Goal: Submit feedback/report problem

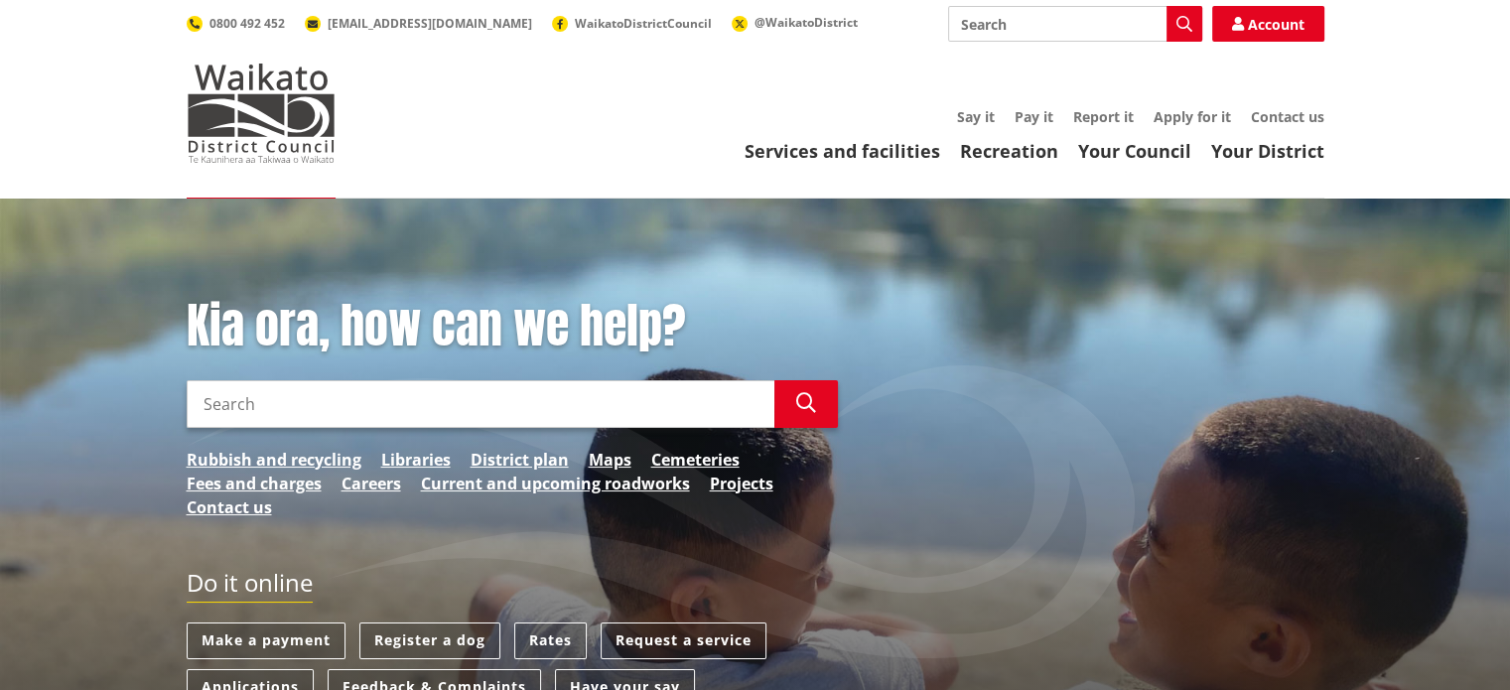
click at [980, 23] on input "Search" at bounding box center [1075, 24] width 254 height 36
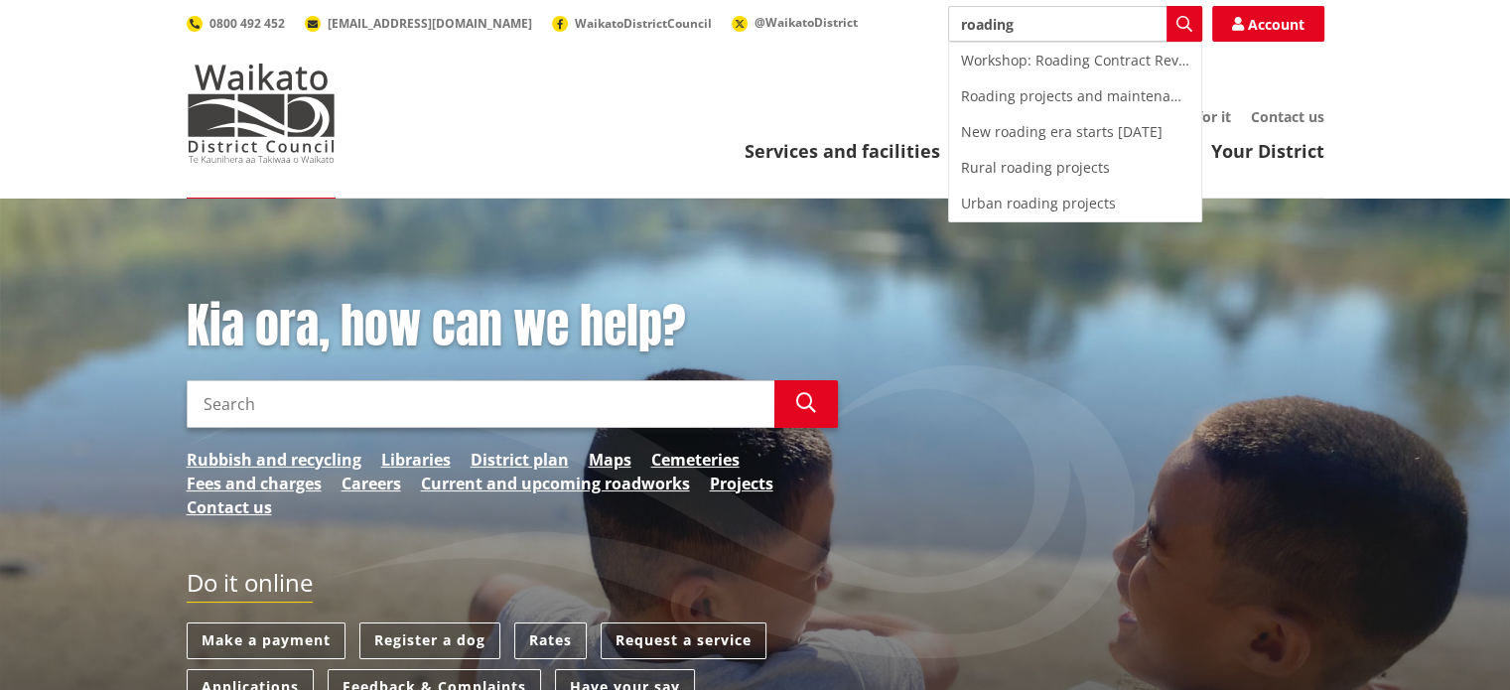
type input "roading"
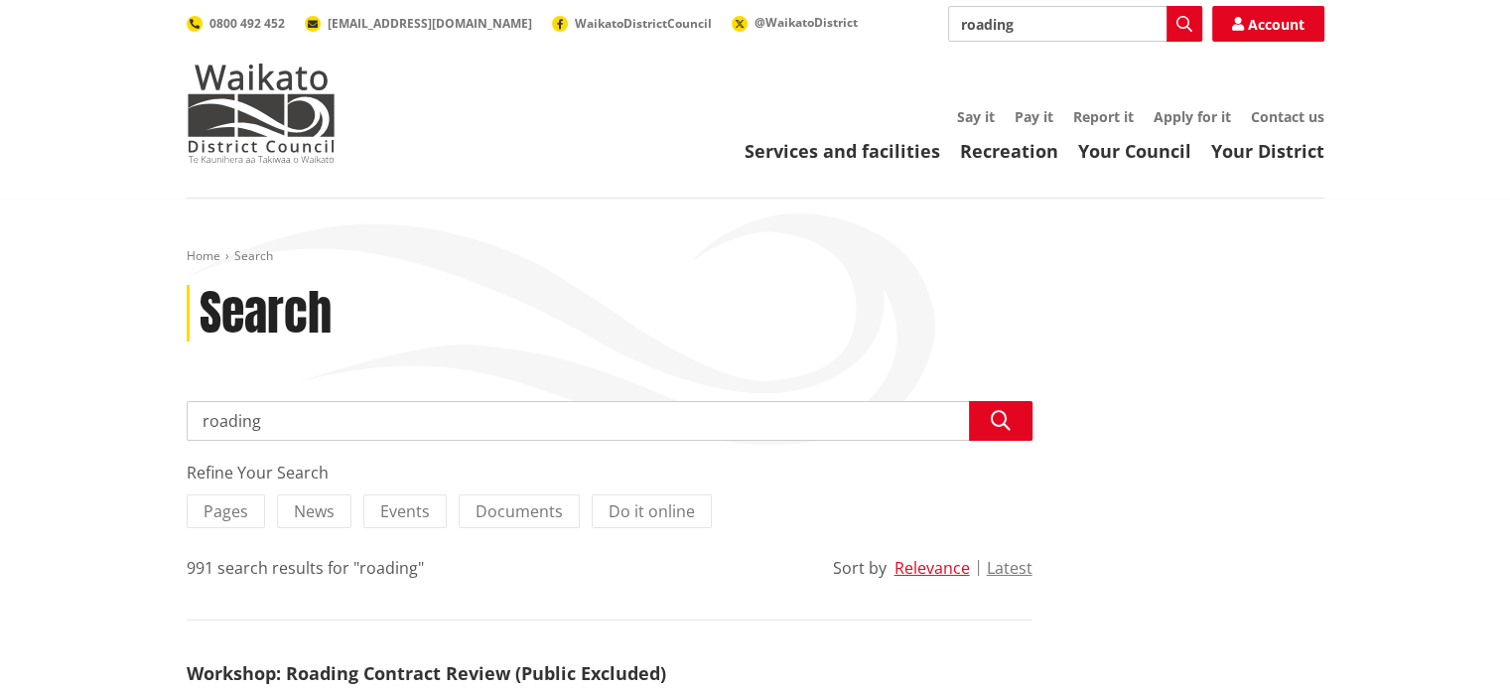
click at [1044, 33] on input "roading" at bounding box center [1075, 24] width 254 height 36
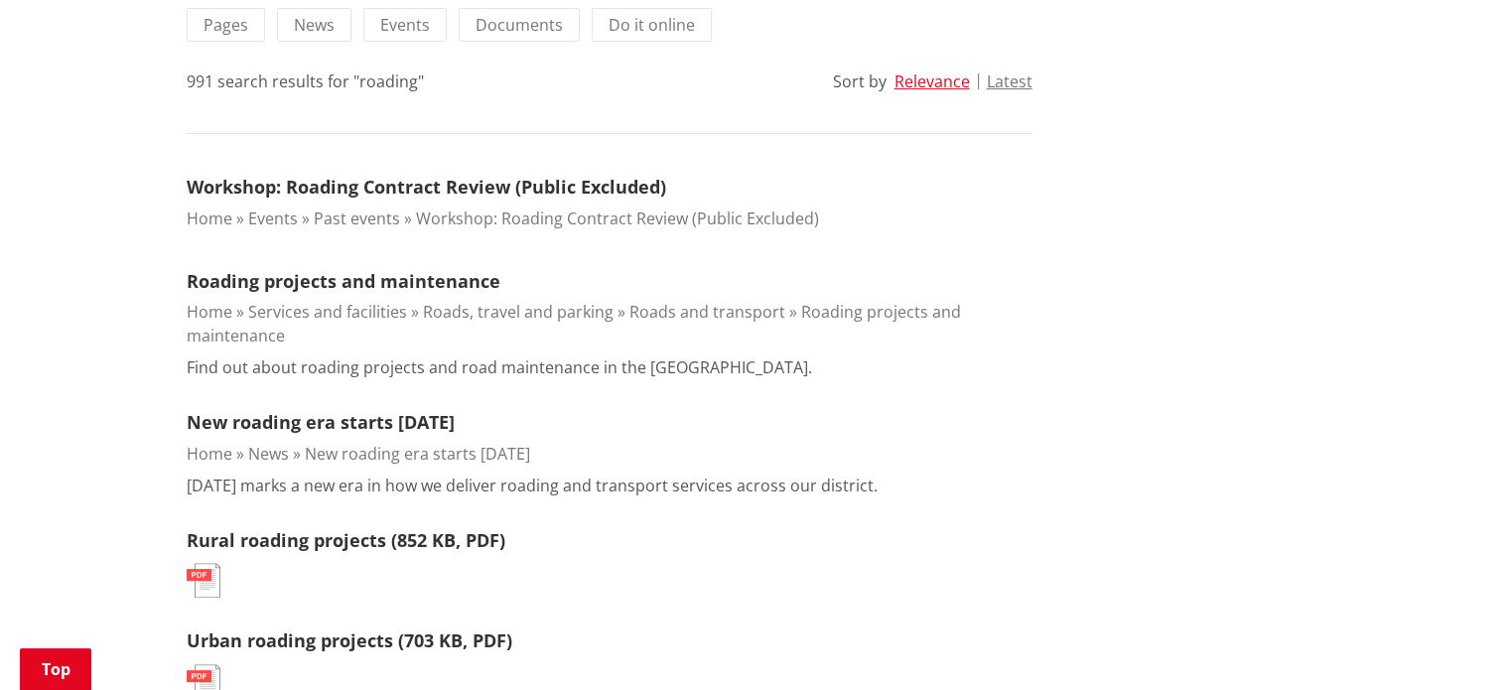
scroll to position [491, 0]
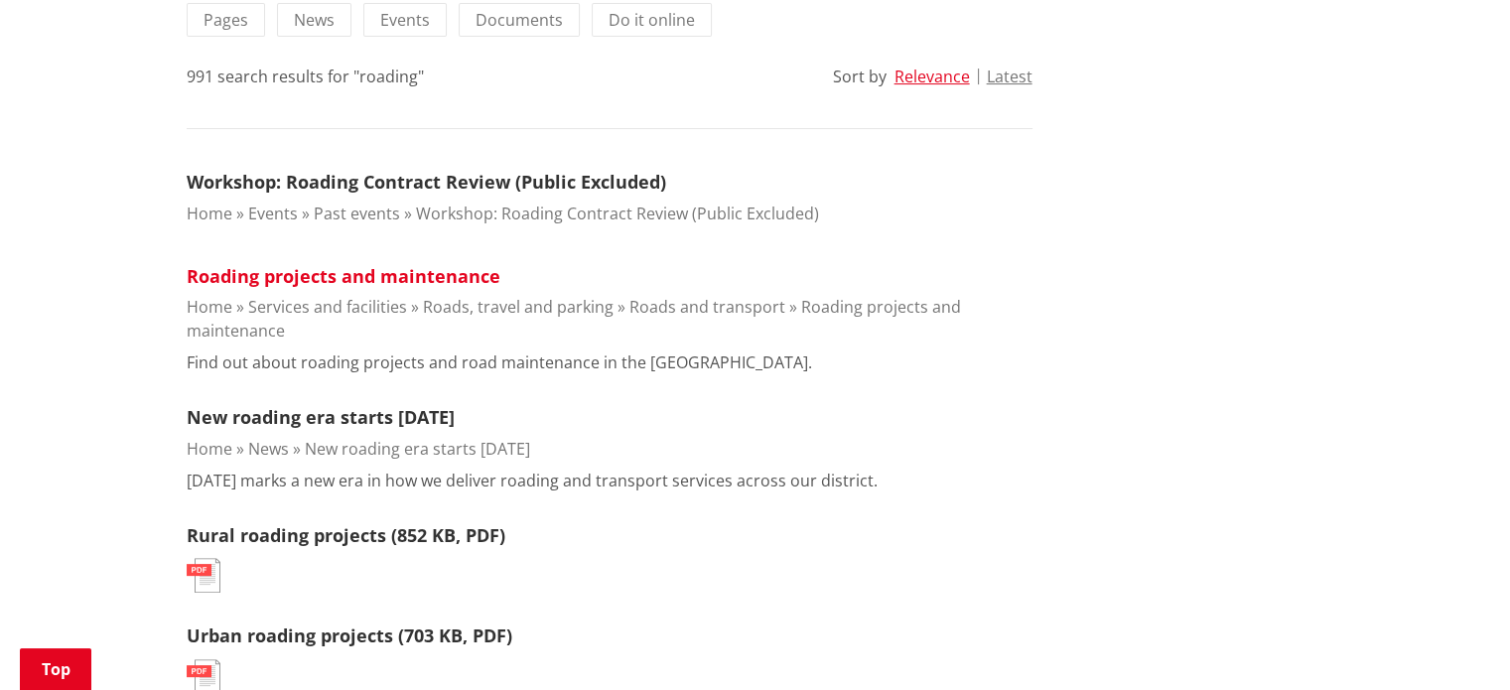
click at [408, 273] on link "Roading projects and maintenance" at bounding box center [344, 276] width 314 height 24
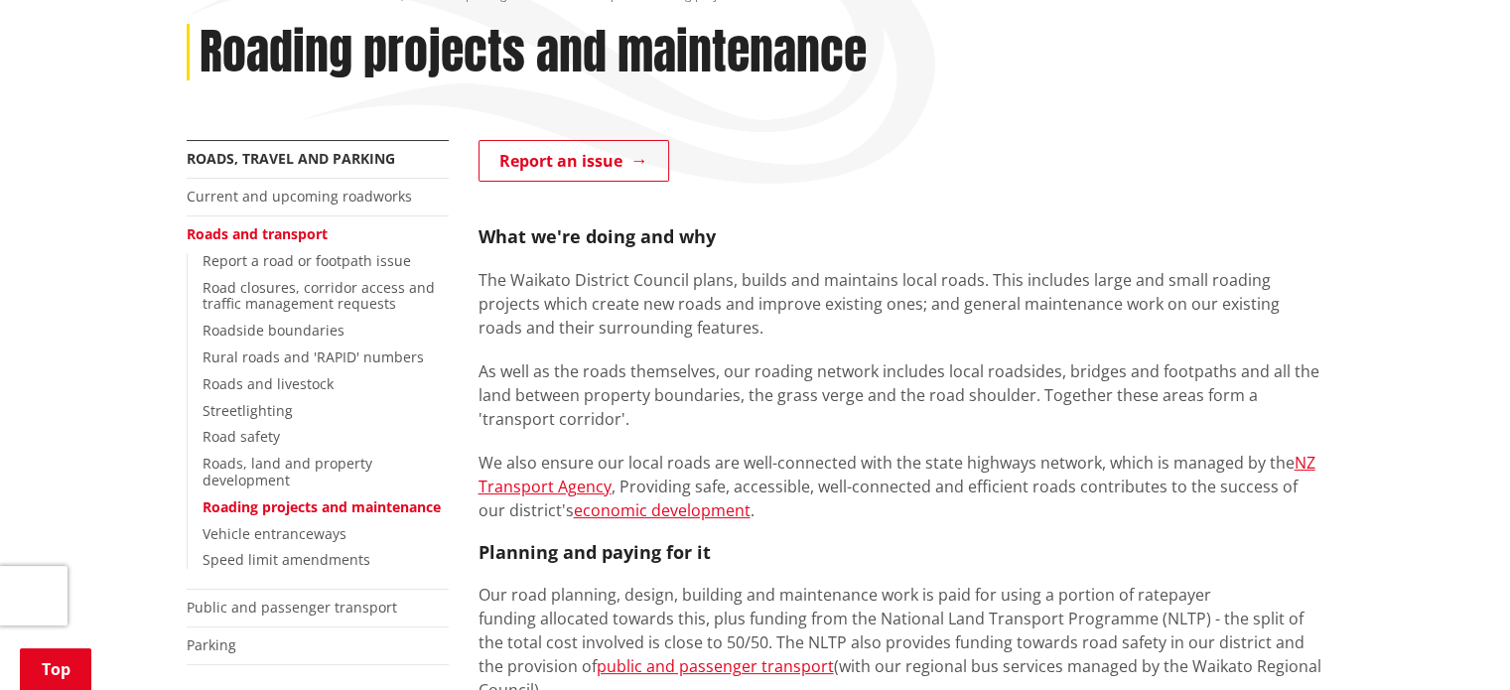
scroll to position [266, 0]
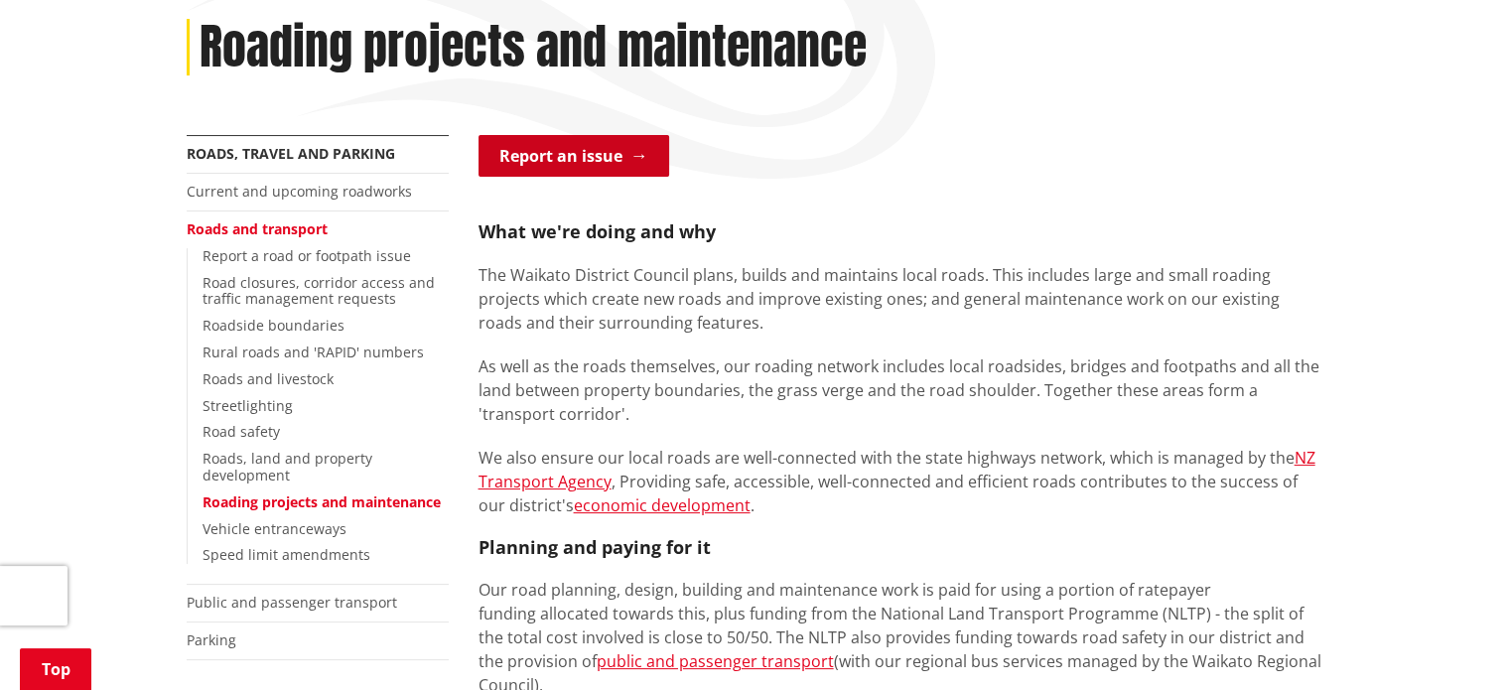
click at [591, 162] on link "Report an issue" at bounding box center [574, 156] width 191 height 42
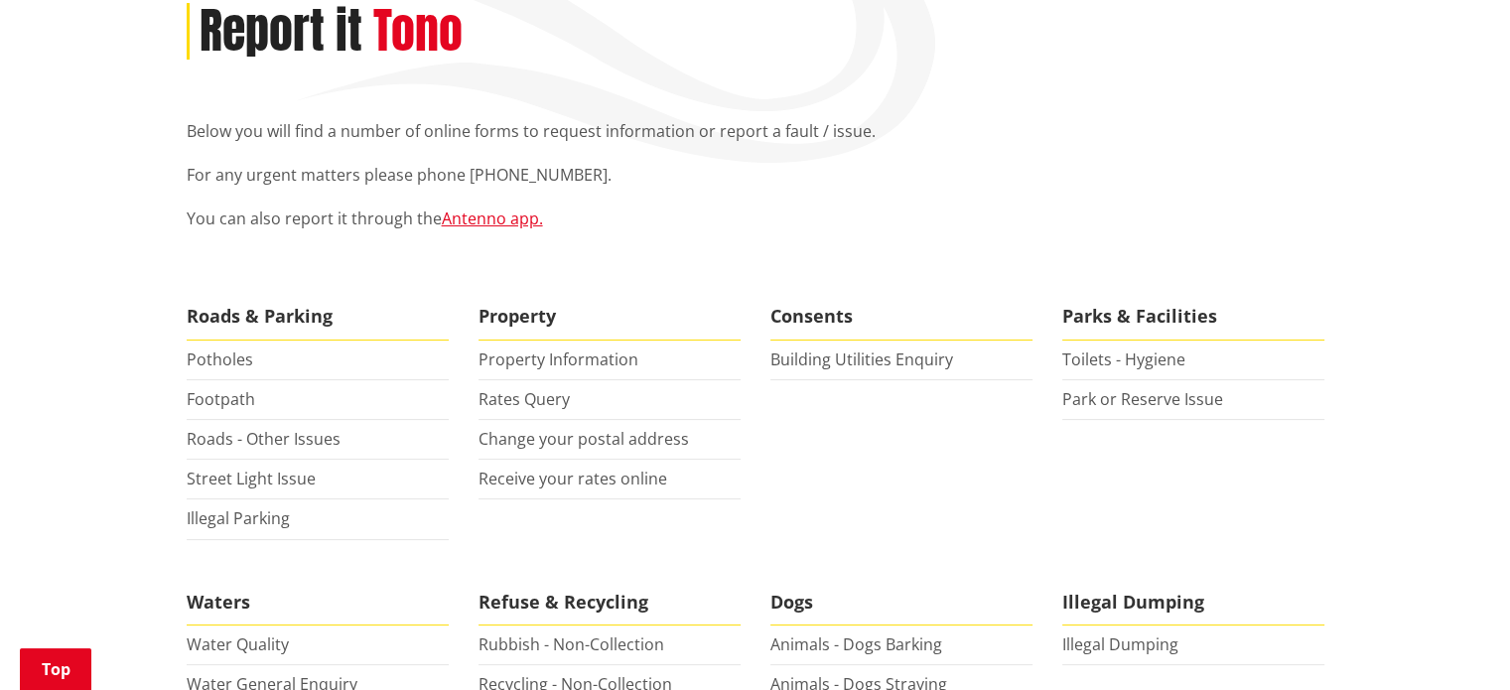
scroll to position [287, 0]
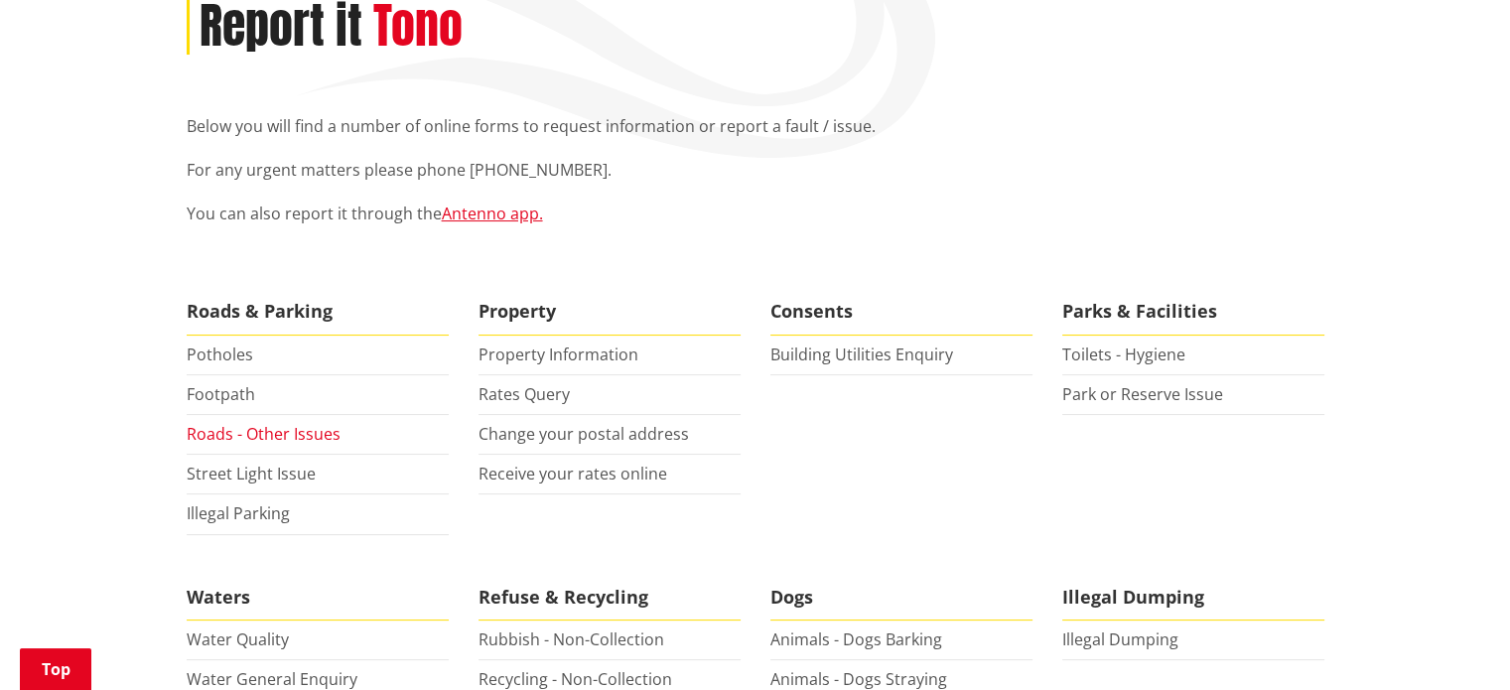
click at [281, 428] on link "Roads - Other Issues" at bounding box center [264, 434] width 154 height 22
